Goal: Find specific page/section

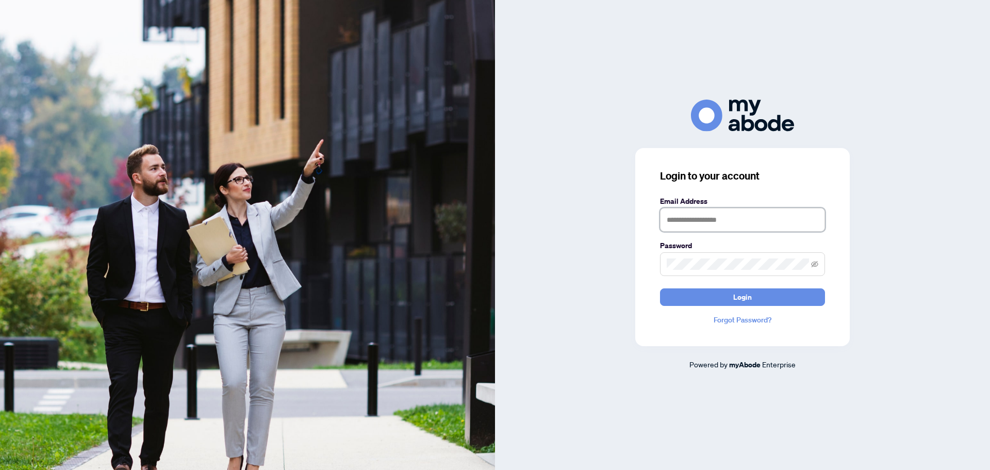
click at [714, 220] on input "text" at bounding box center [742, 220] width 165 height 24
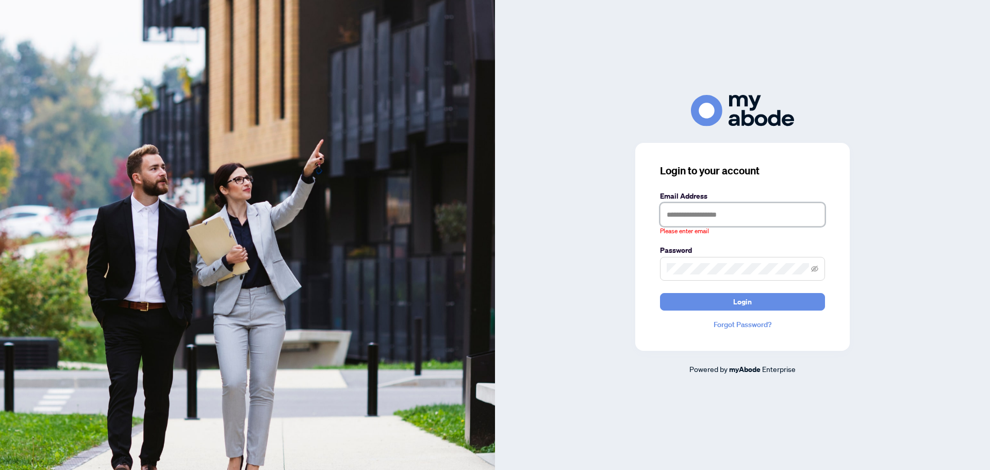
type input "**********"
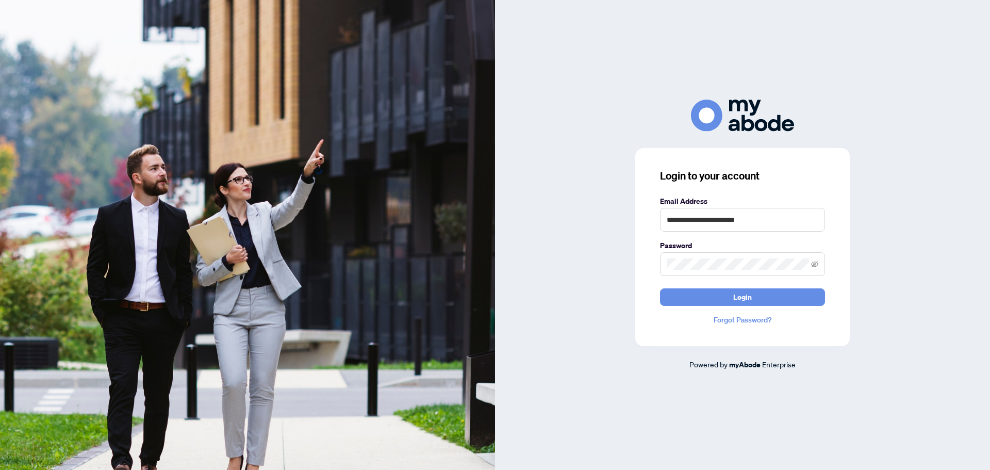
click at [660, 288] on button "Login" at bounding box center [742, 297] width 165 height 18
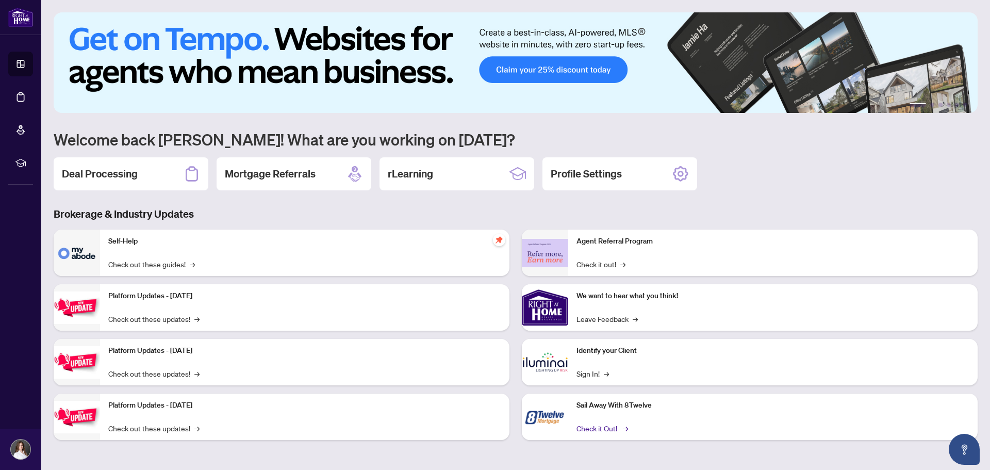
click at [604, 427] on link "Check it Out! →" at bounding box center [602, 427] width 50 height 11
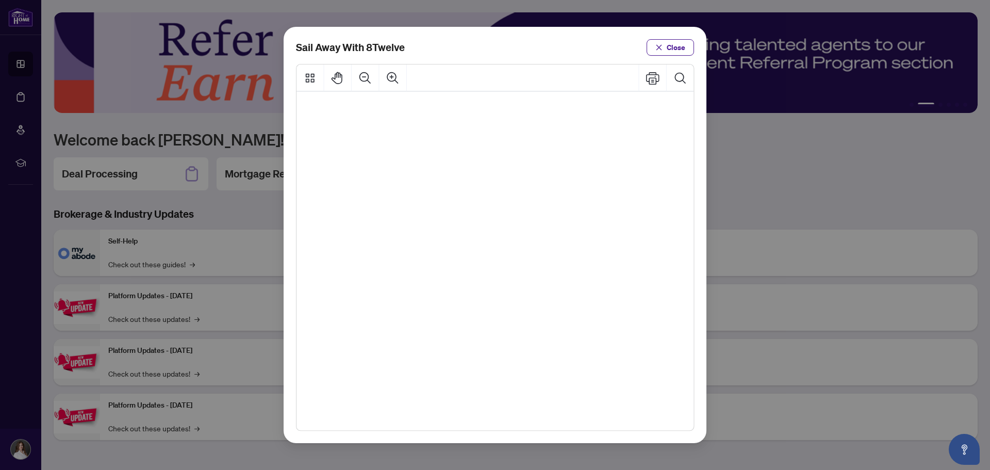
scroll to position [838, 129]
drag, startPoint x: 575, startPoint y: 384, endPoint x: 522, endPoint y: 372, distance: 54.6
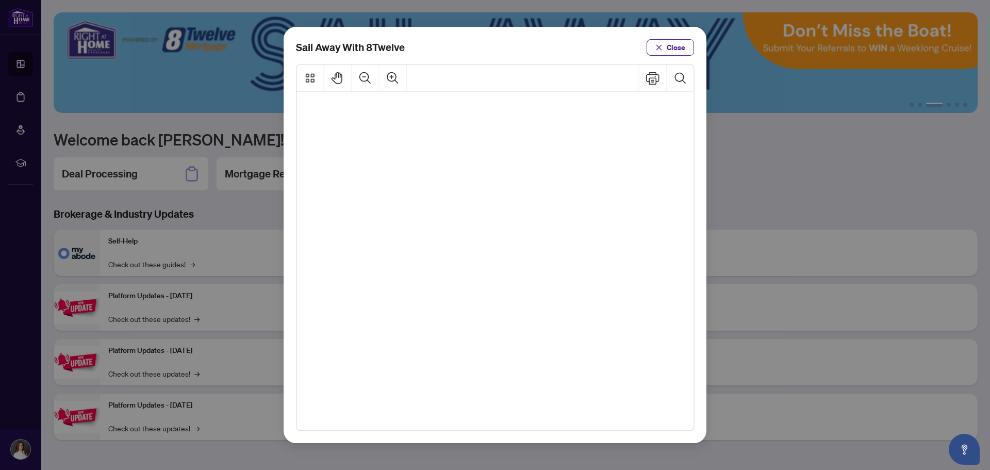
click at [514, 379] on span "www.8twelve.mortgage" at bounding box center [466, 386] width 95 height 15
drag, startPoint x: 569, startPoint y: 380, endPoint x: 454, endPoint y: 355, distance: 117.6
click at [447, 349] on span "rhhsailaway@8twelve.mortgage" at bounding box center [526, 356] width 213 height 15
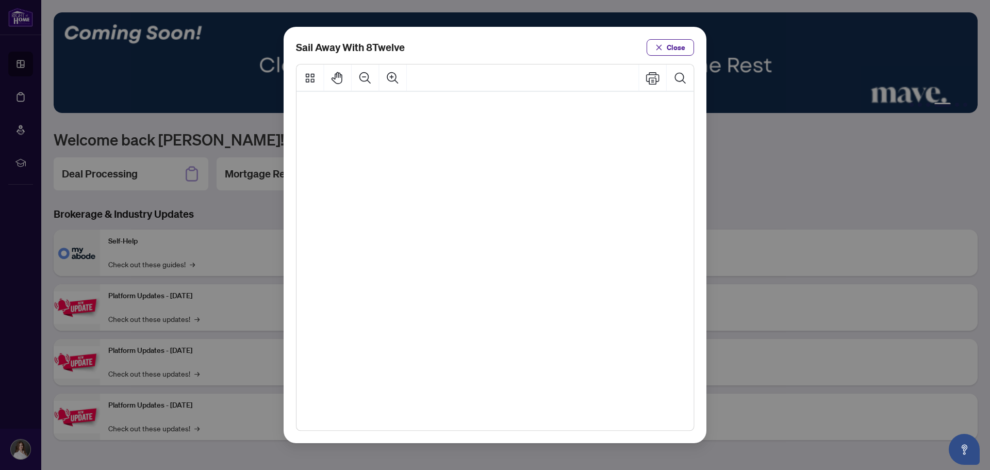
drag, startPoint x: 418, startPoint y: 362, endPoint x: 581, endPoint y: 386, distance: 165.2
